Goal: Task Accomplishment & Management: Complete application form

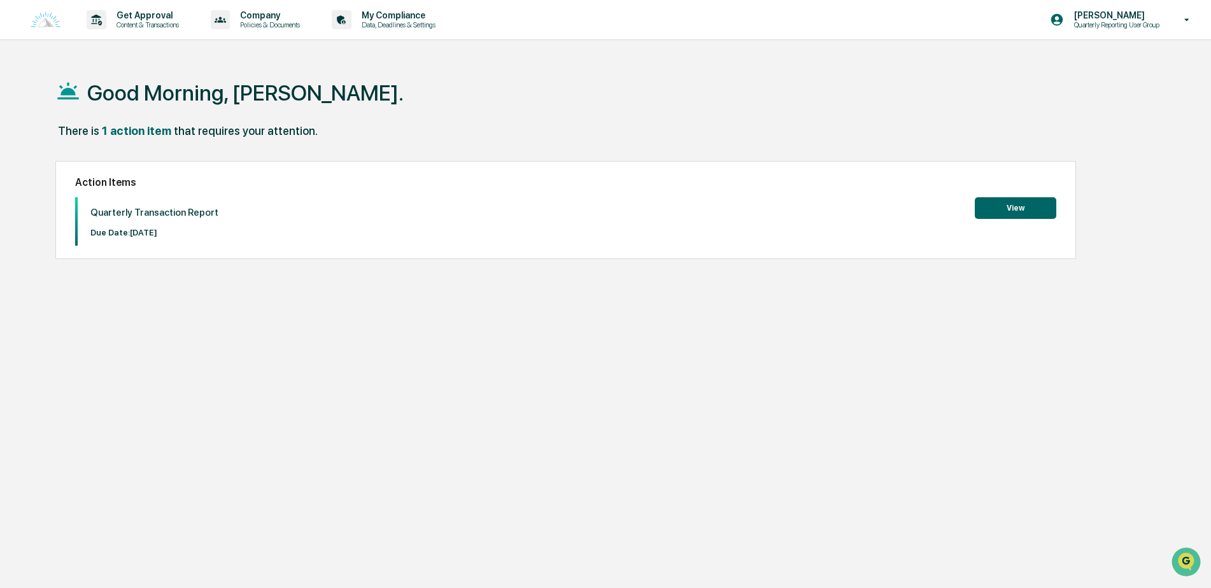
click at [991, 203] on button "View" at bounding box center [1015, 208] width 81 height 22
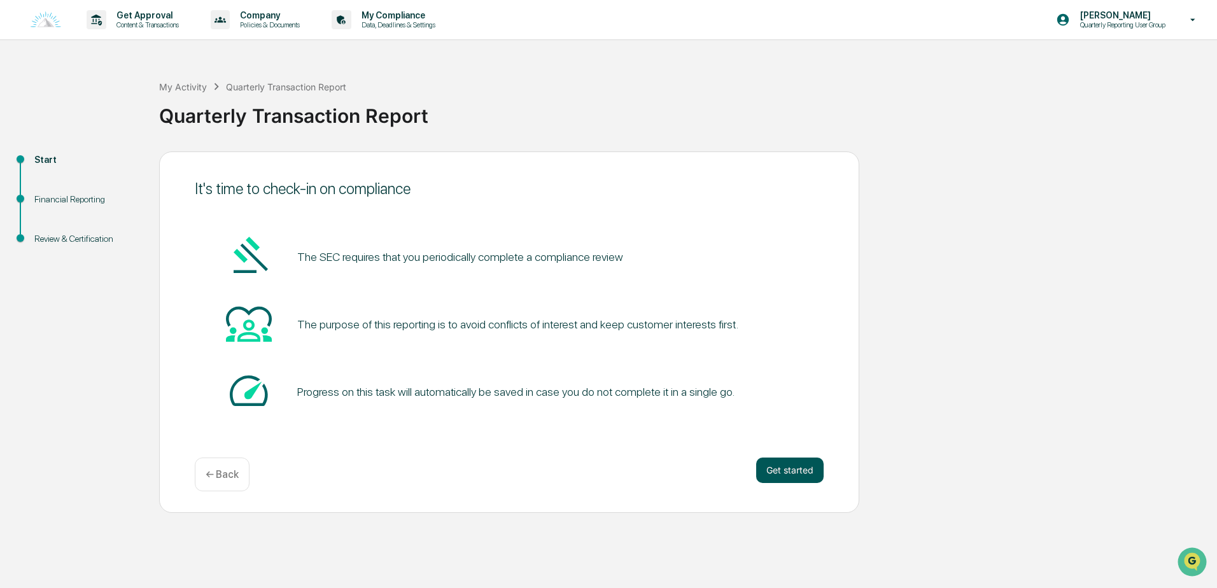
click at [793, 473] on button "Get started" at bounding box center [789, 470] width 67 height 25
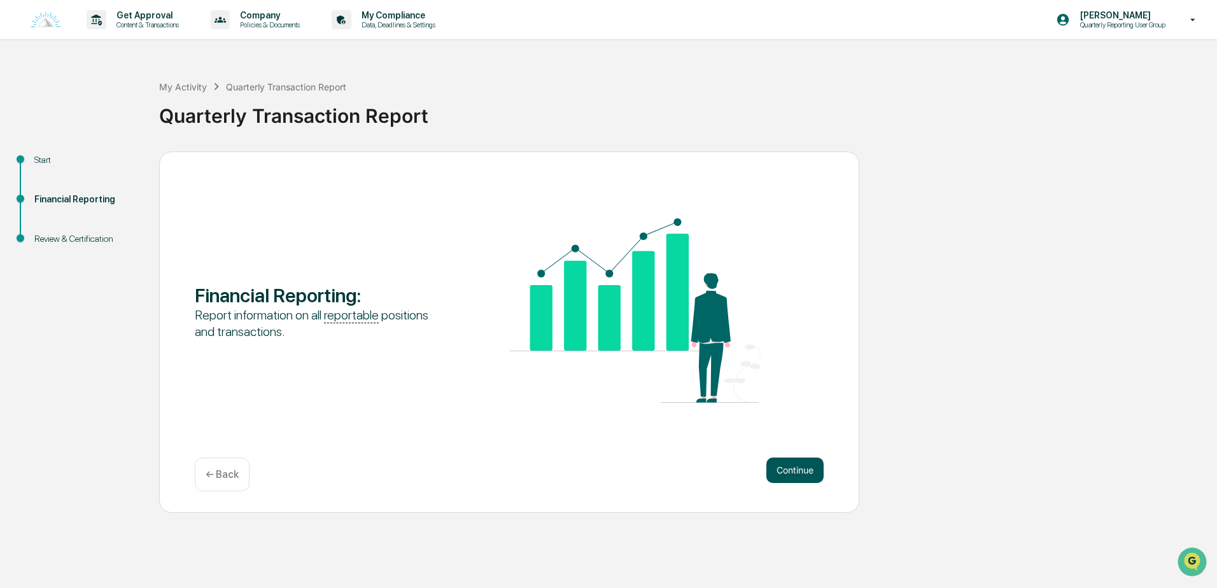
click at [798, 469] on button "Continue" at bounding box center [794, 470] width 57 height 25
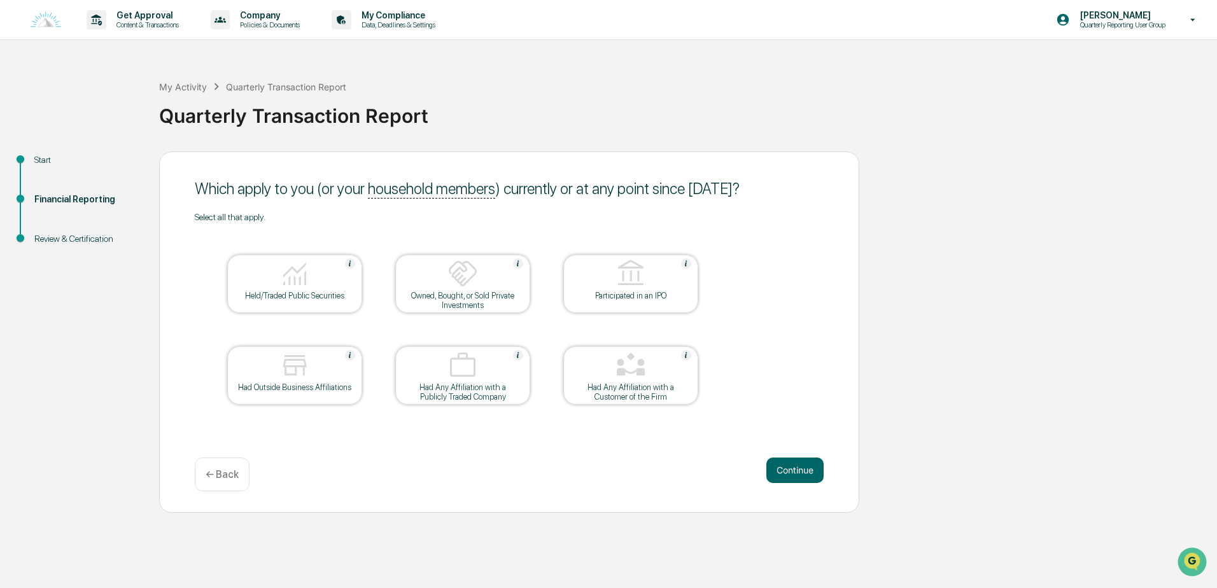
click at [323, 290] on div at bounding box center [294, 274] width 127 height 32
click at [456, 280] on img at bounding box center [463, 273] width 31 height 31
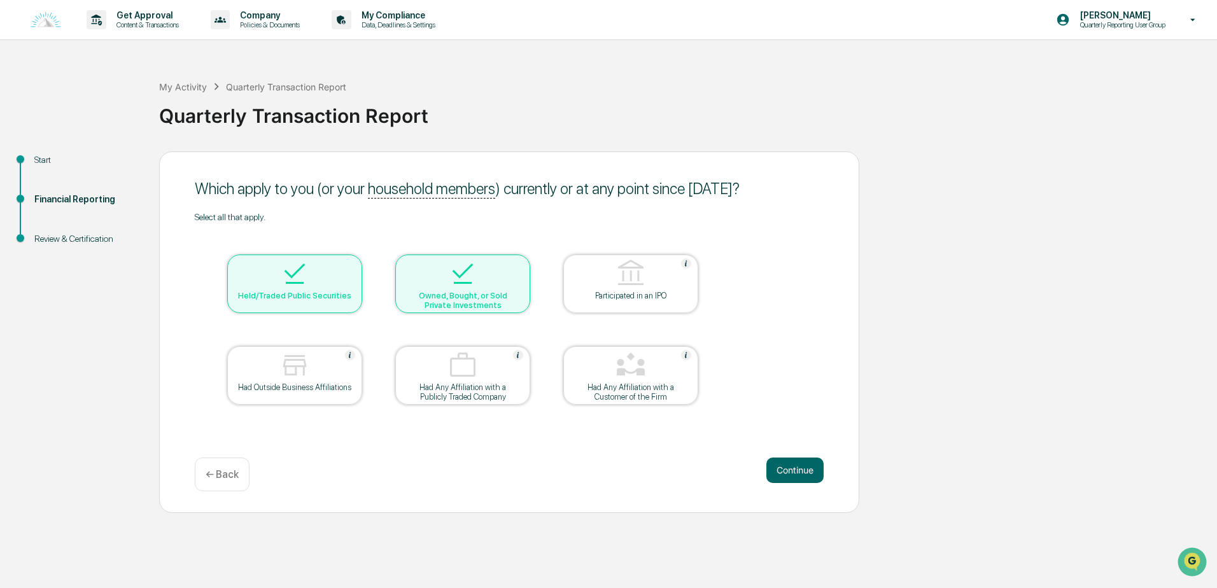
click at [456, 280] on img at bounding box center [463, 273] width 31 height 31
click at [797, 468] on button "Continue" at bounding box center [794, 470] width 57 height 25
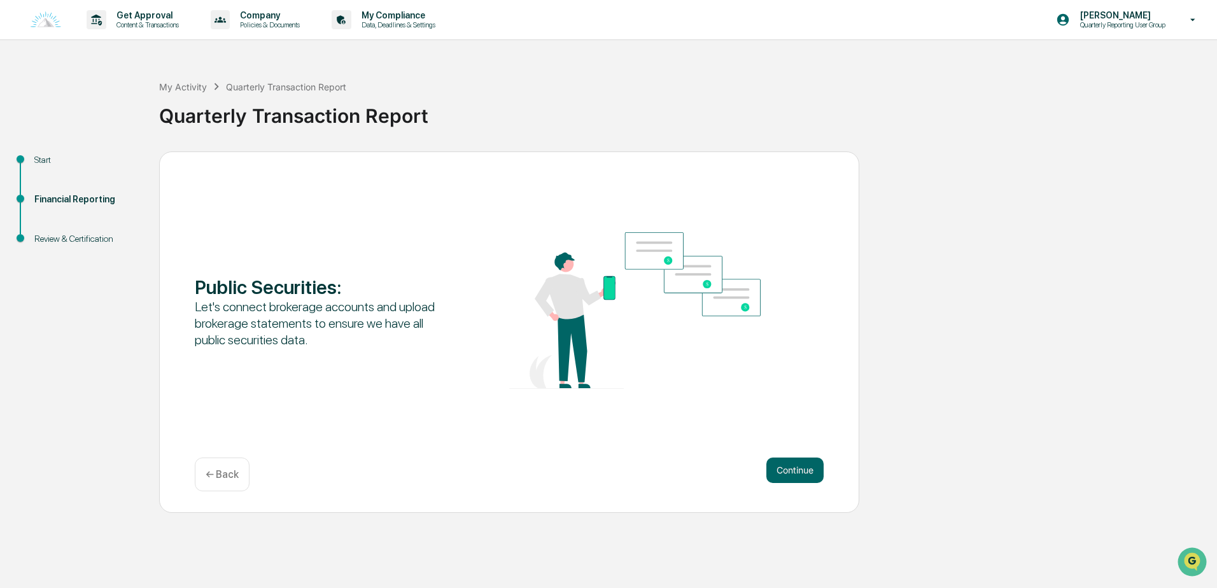
click at [797, 468] on button "Continue" at bounding box center [794, 470] width 57 height 25
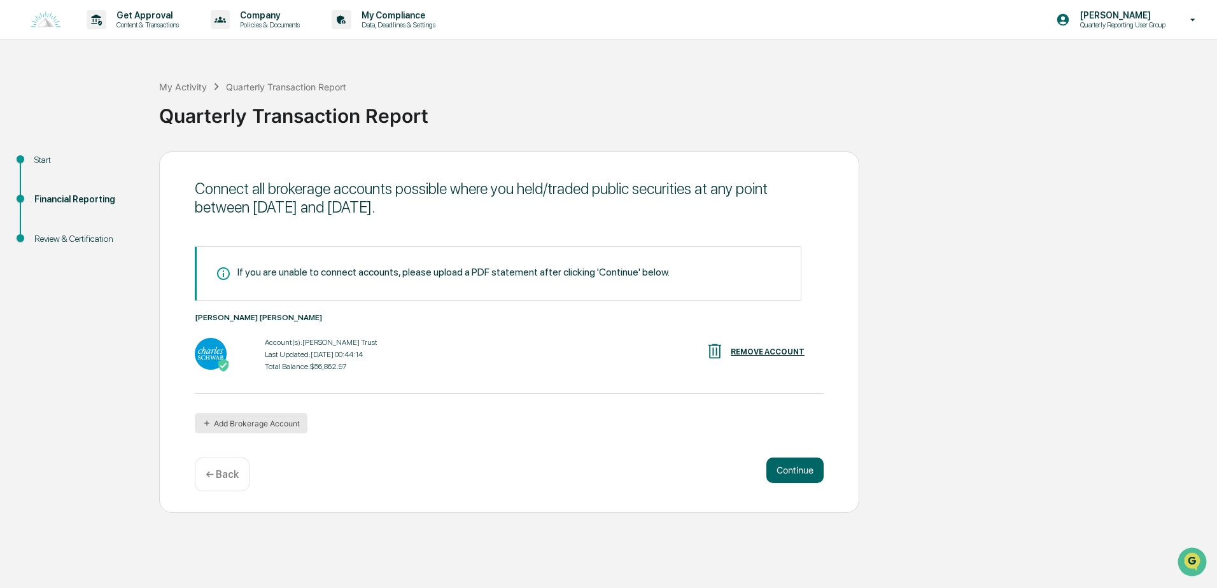
click at [216, 421] on button "Add Brokerage Account" at bounding box center [251, 423] width 113 height 20
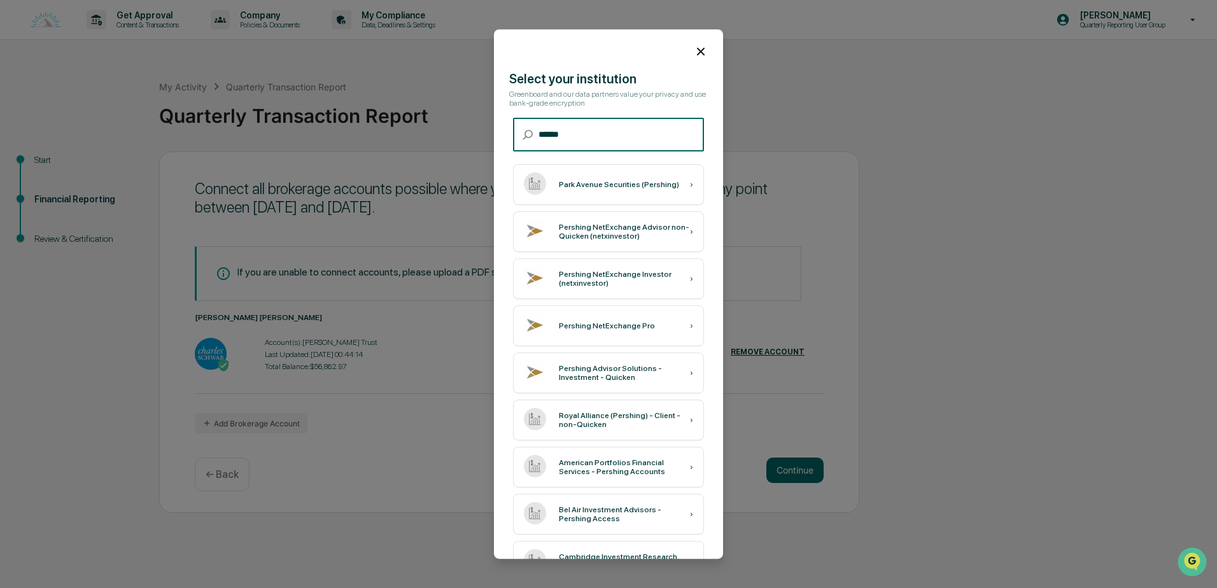
type input "*******"
drag, startPoint x: 602, startPoint y: 138, endPoint x: 497, endPoint y: 138, distance: 104.4
click at [497, 138] on div "​ ******* ​" at bounding box center [608, 138] width 229 height 41
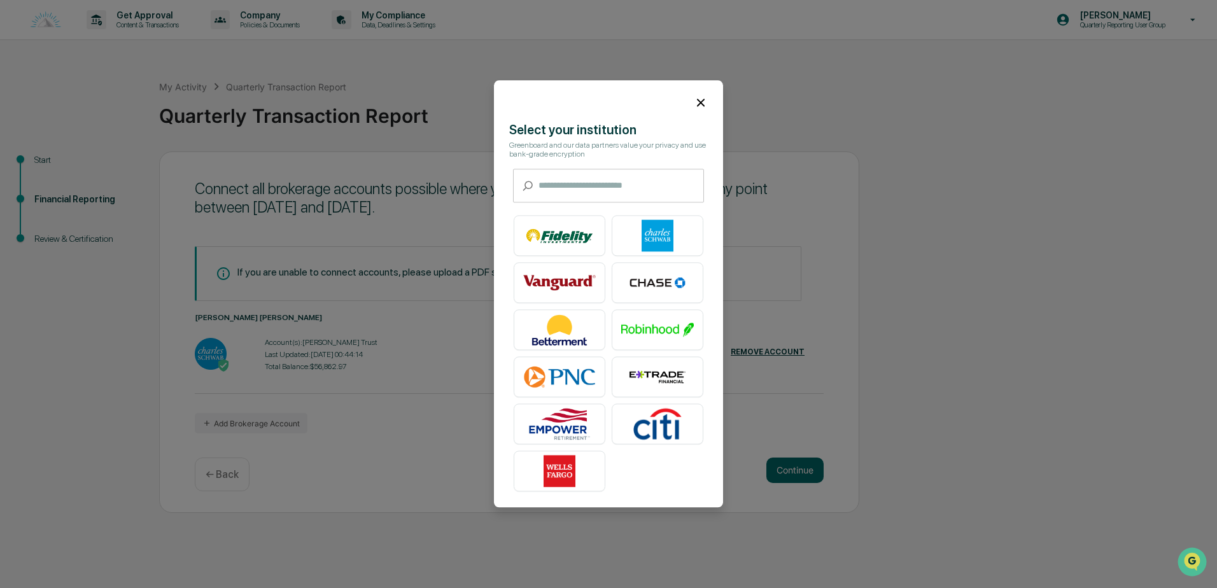
click at [579, 181] on input "text" at bounding box center [622, 186] width 166 height 34
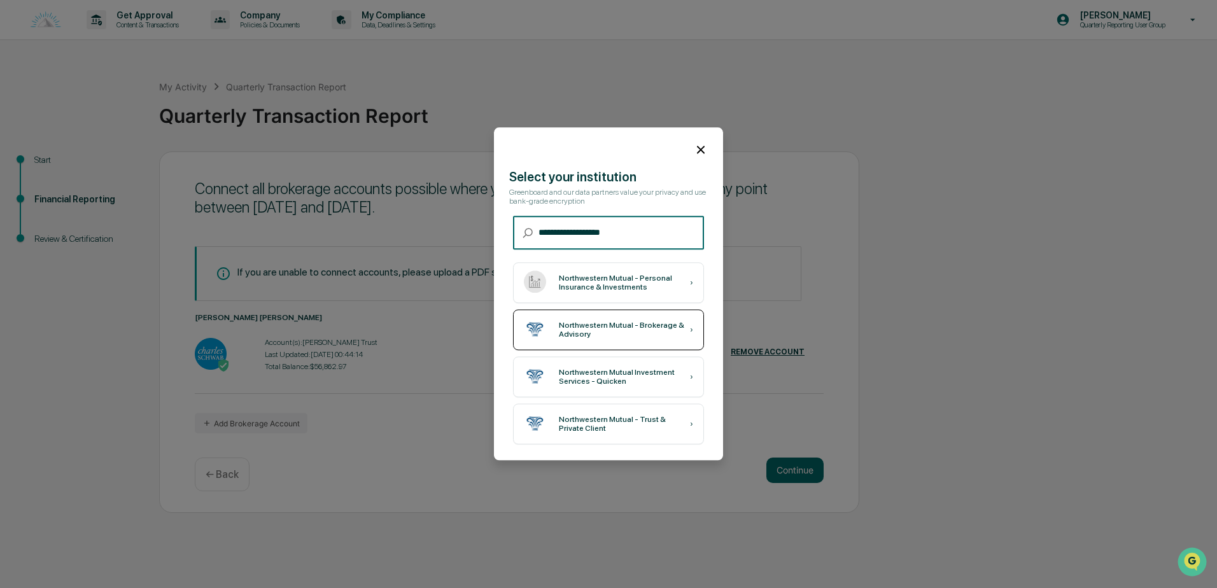
type input "**********"
click at [559, 329] on div "Northwestern Mutual - Brokerage & Advisory" at bounding box center [624, 330] width 131 height 18
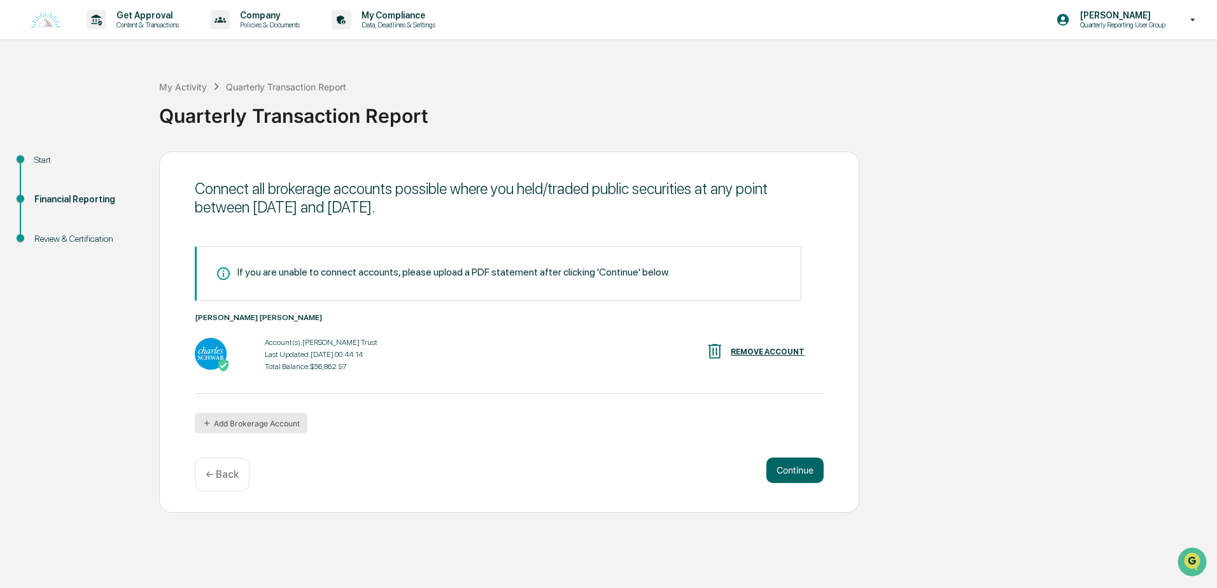
click at [230, 425] on button "Add Brokerage Account" at bounding box center [251, 423] width 113 height 20
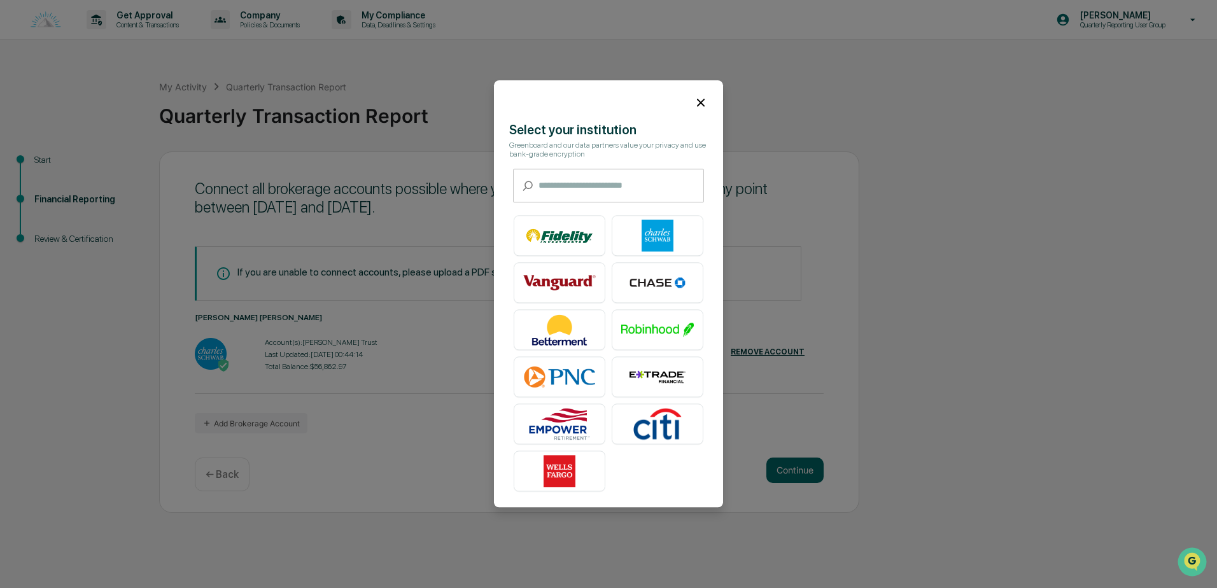
click at [694, 95] on icon at bounding box center [701, 102] width 14 height 14
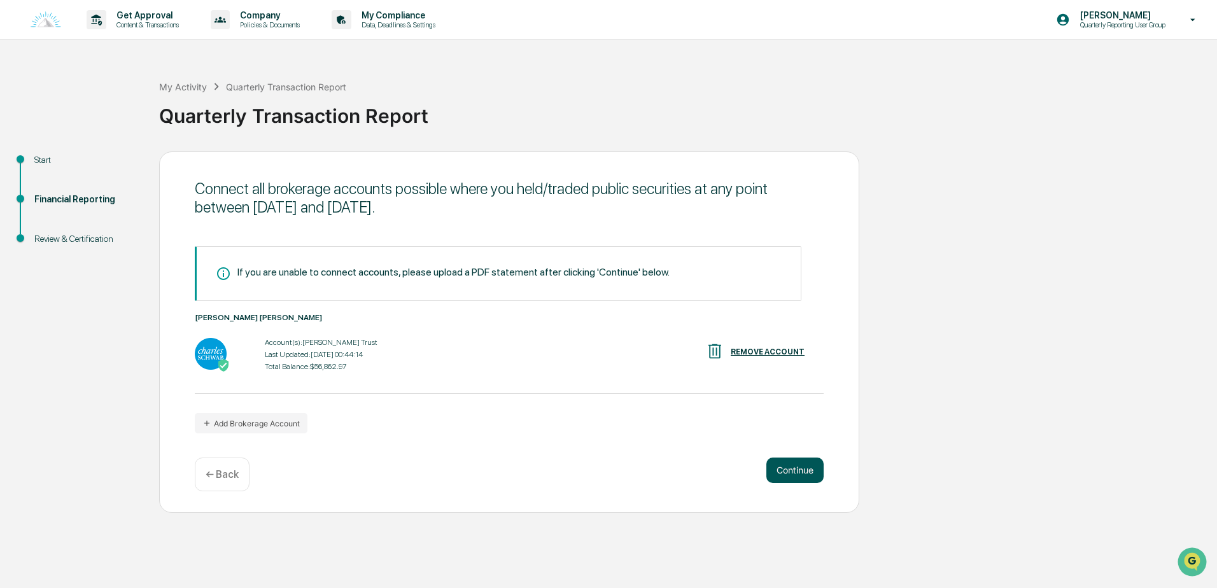
click at [803, 470] on button "Continue" at bounding box center [794, 470] width 57 height 25
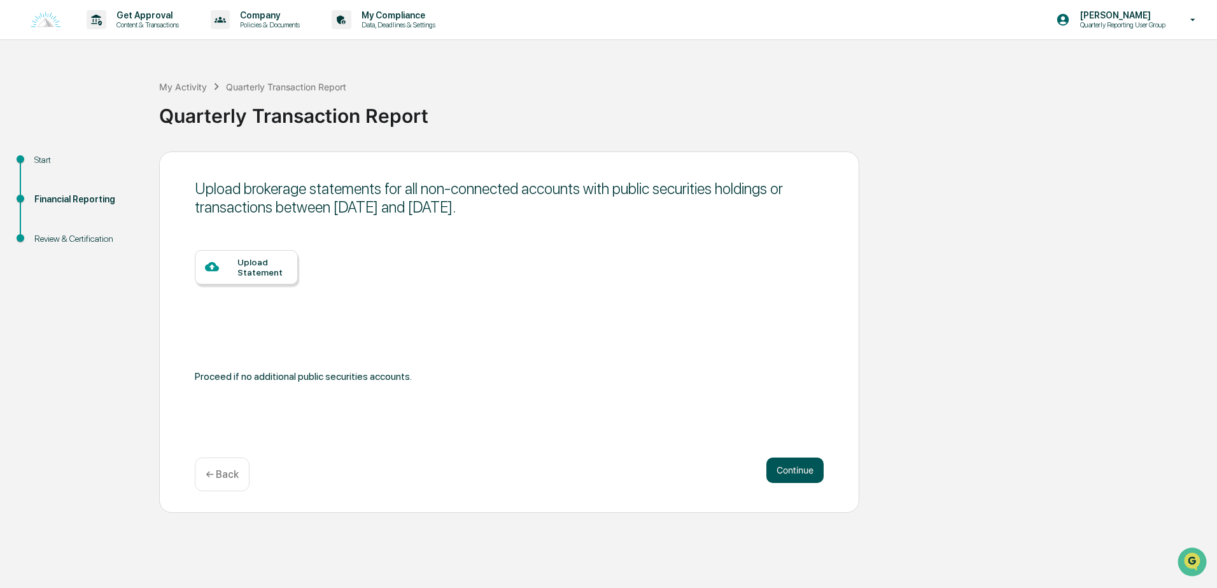
click at [796, 472] on button "Continue" at bounding box center [794, 470] width 57 height 25
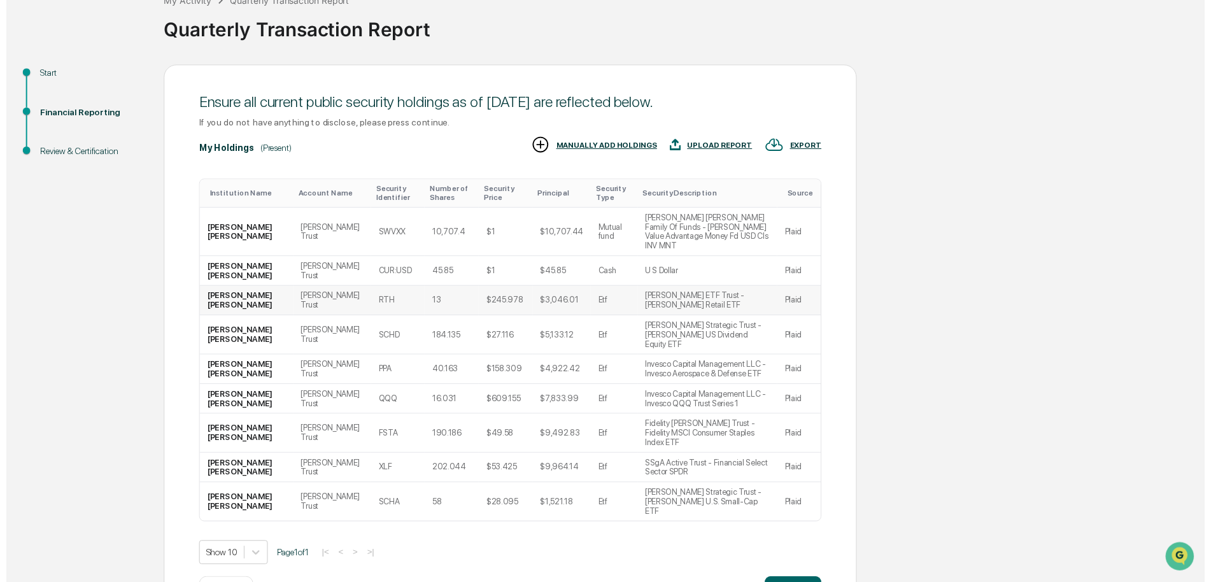
scroll to position [88, 0]
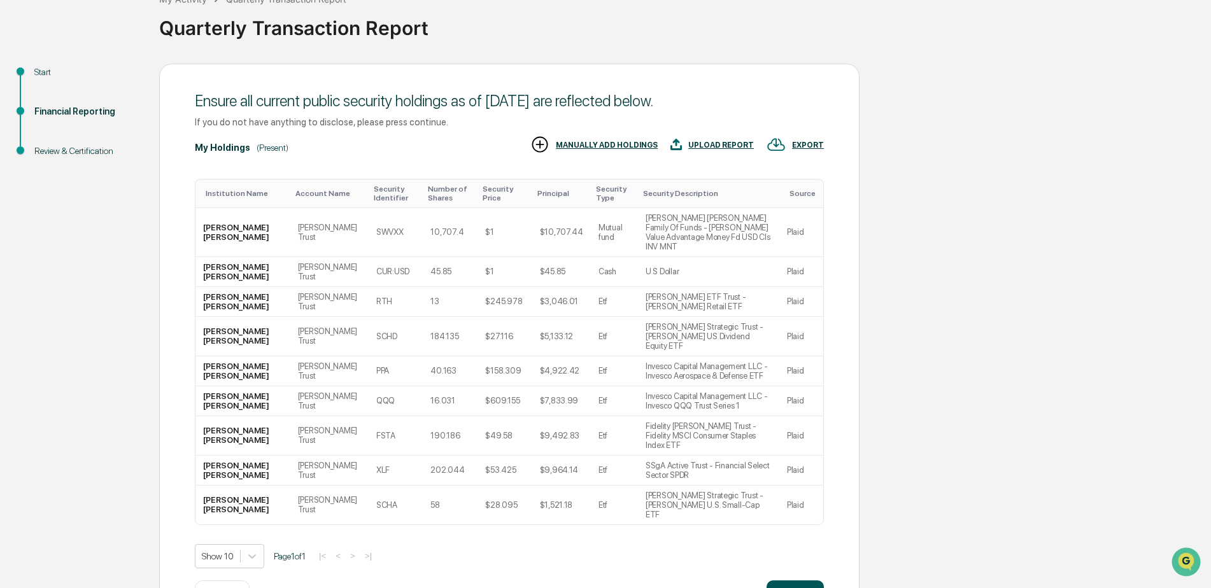
click at [807, 581] on button "Continue" at bounding box center [794, 593] width 57 height 25
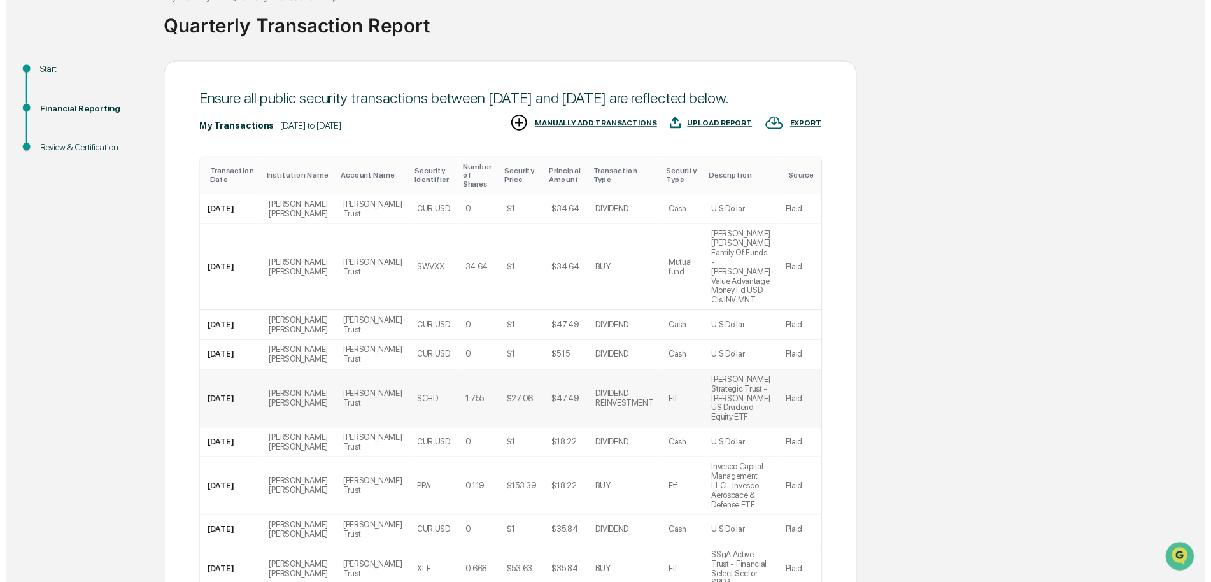
scroll to position [156, 0]
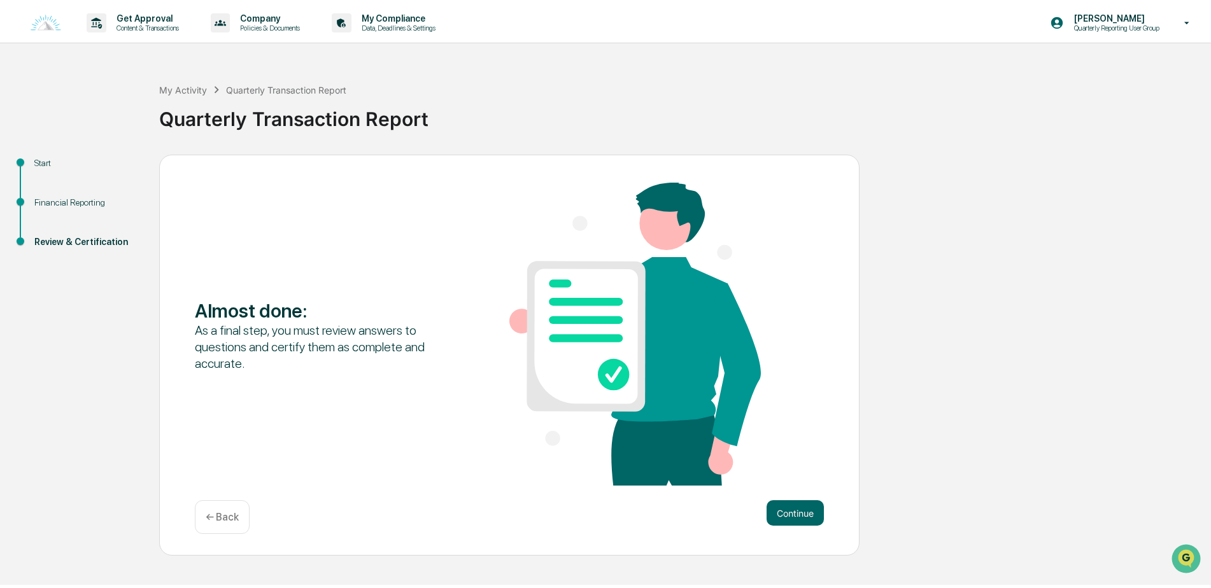
scroll to position [0, 0]
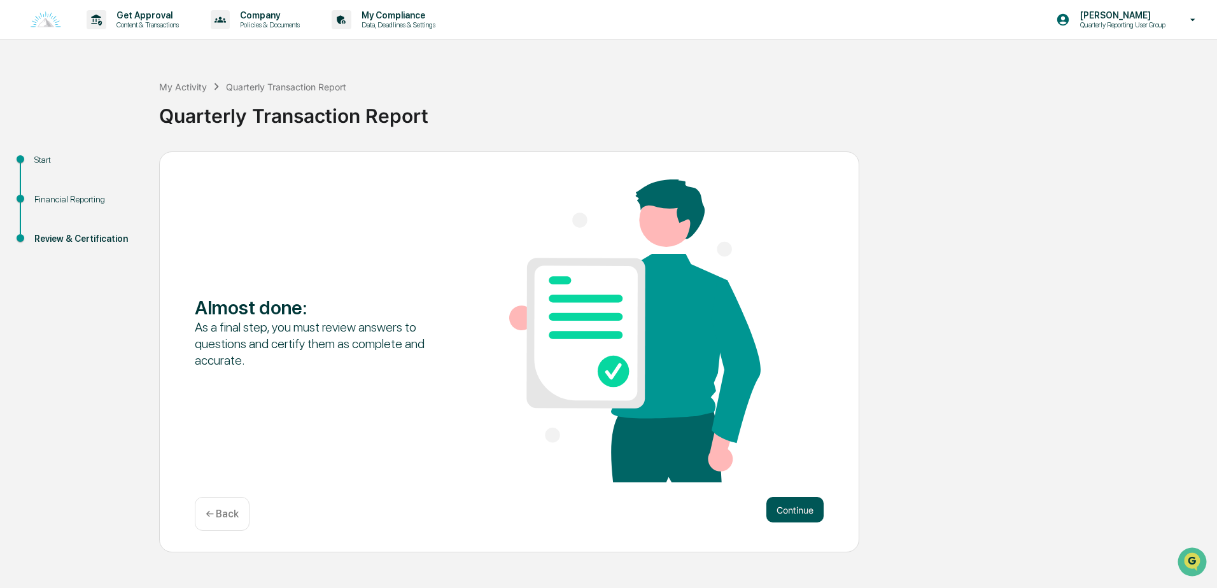
click at [803, 503] on button "Continue" at bounding box center [794, 509] width 57 height 25
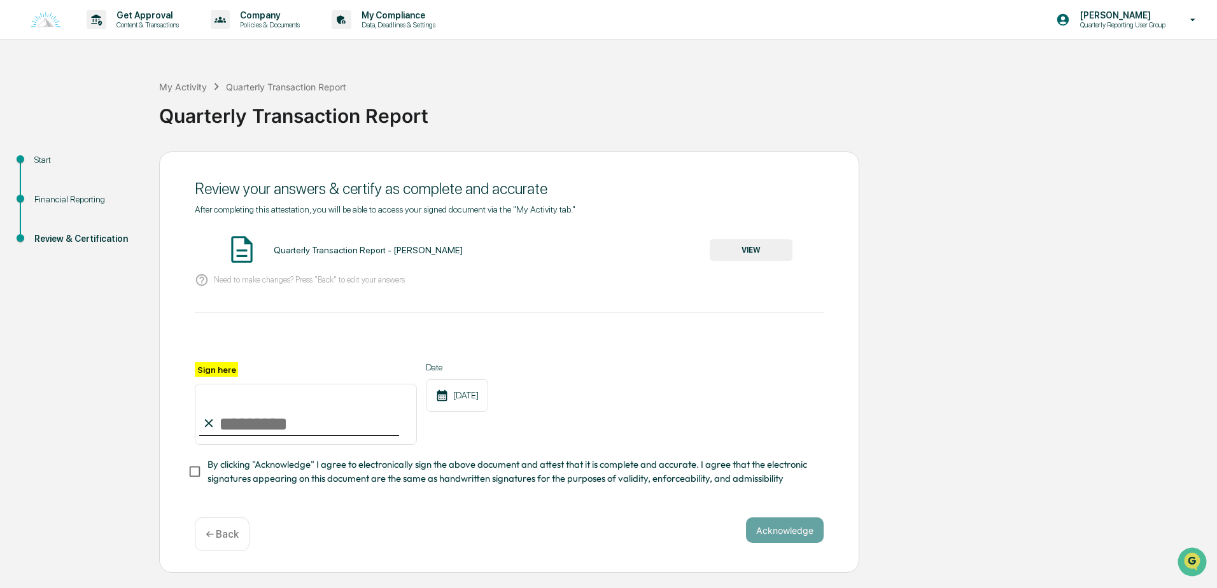
click at [293, 429] on input "Sign here" at bounding box center [306, 414] width 222 height 61
type input "**********"
click at [812, 528] on button "Acknowledge" at bounding box center [785, 530] width 78 height 25
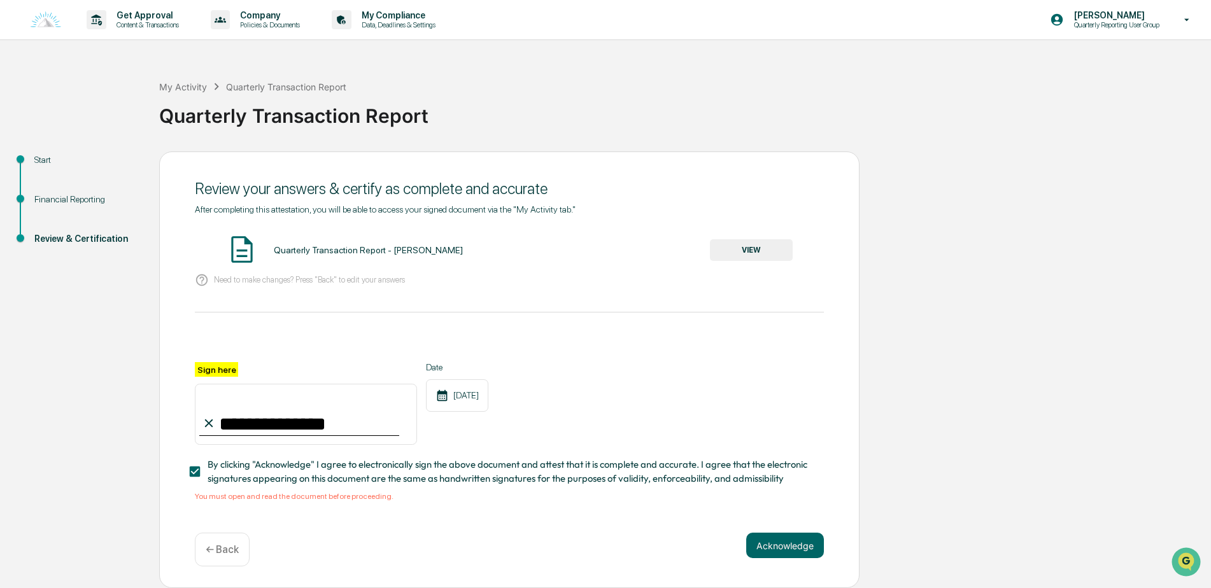
click at [784, 230] on div "**********" at bounding box center [509, 352] width 629 height 297
click at [764, 247] on button "VIEW" at bounding box center [751, 250] width 83 height 22
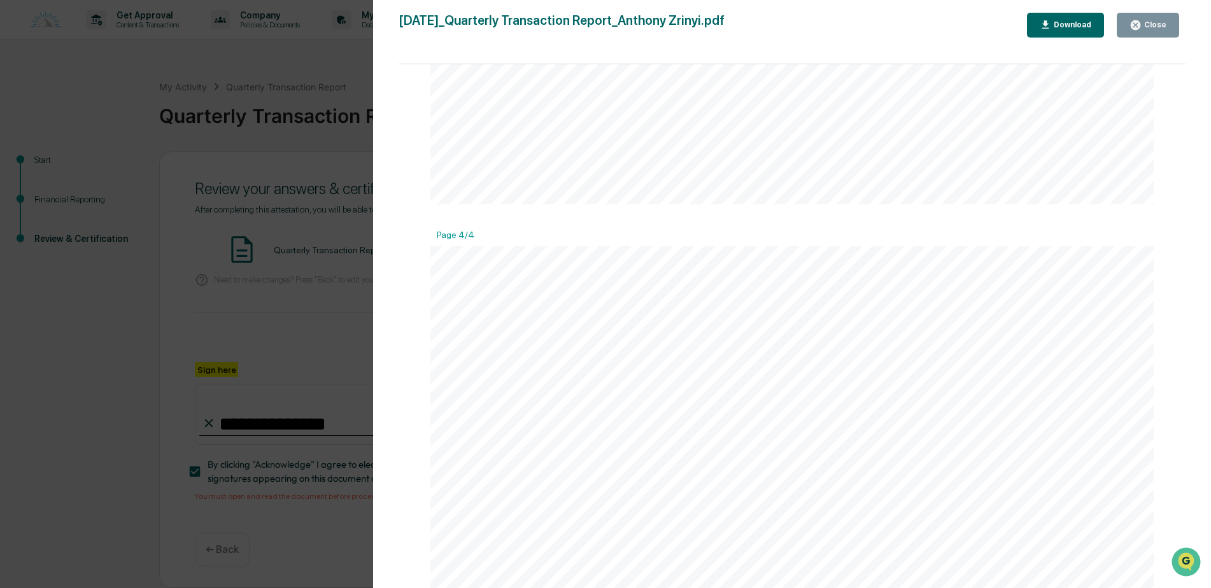
scroll to position [764, 0]
click at [267, 143] on div "Version History [DATE] 01:20 PM [PERSON_NAME] [DATE]_Quarterly Transaction Repo…" at bounding box center [605, 294] width 1211 height 588
click at [1137, 22] on icon "button" at bounding box center [1136, 25] width 10 height 10
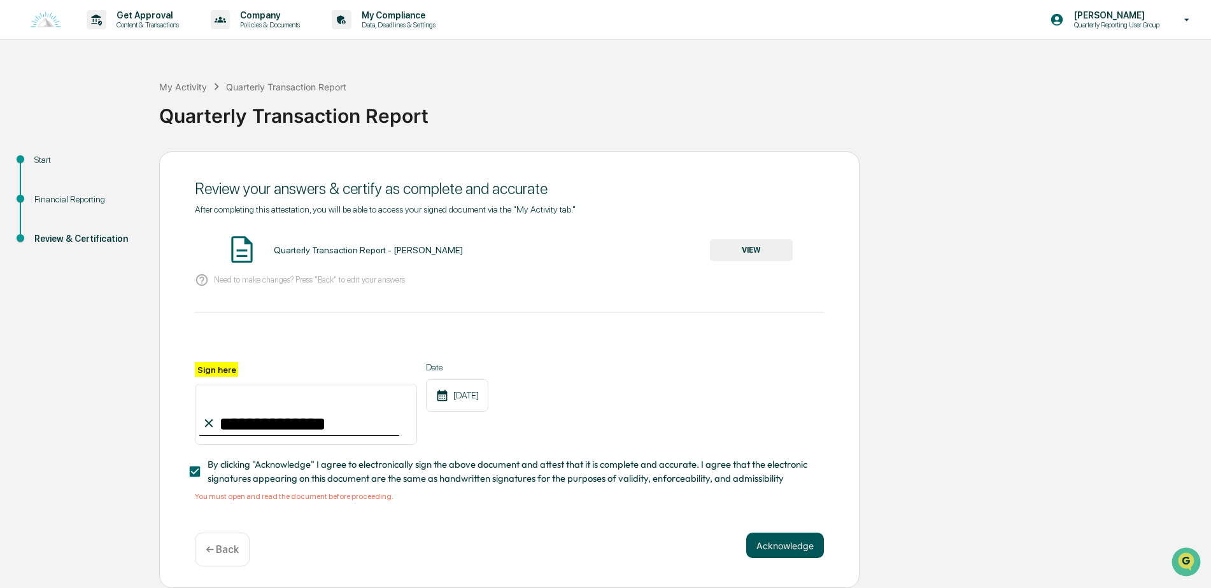
click at [791, 553] on button "Acknowledge" at bounding box center [785, 545] width 78 height 25
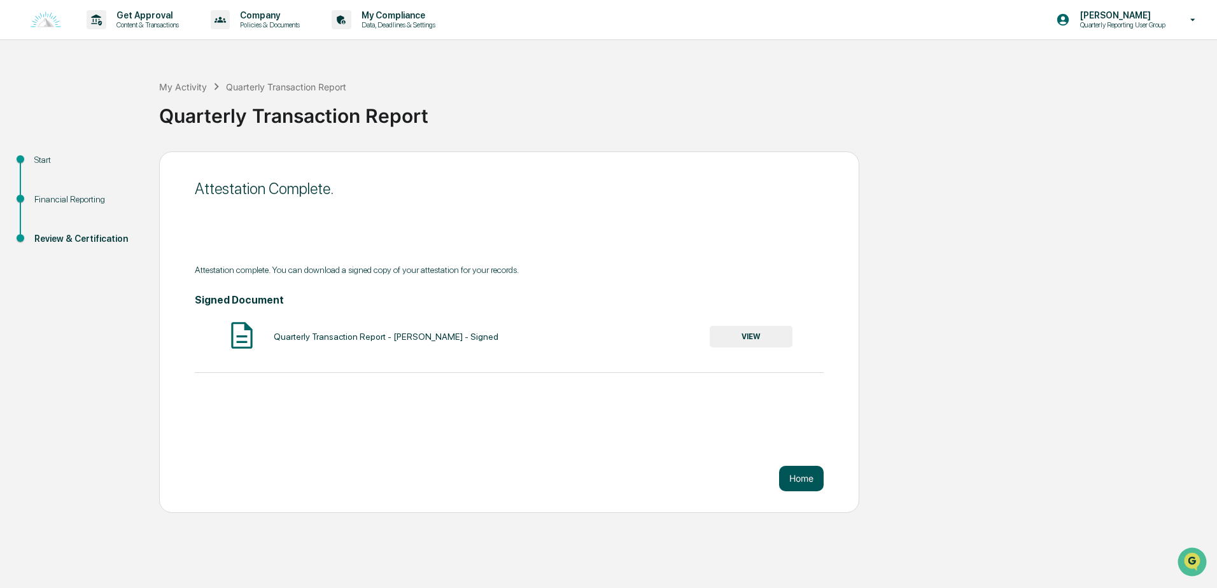
click at [814, 479] on button "Home" at bounding box center [801, 478] width 45 height 25
